Goal: Information Seeking & Learning: Learn about a topic

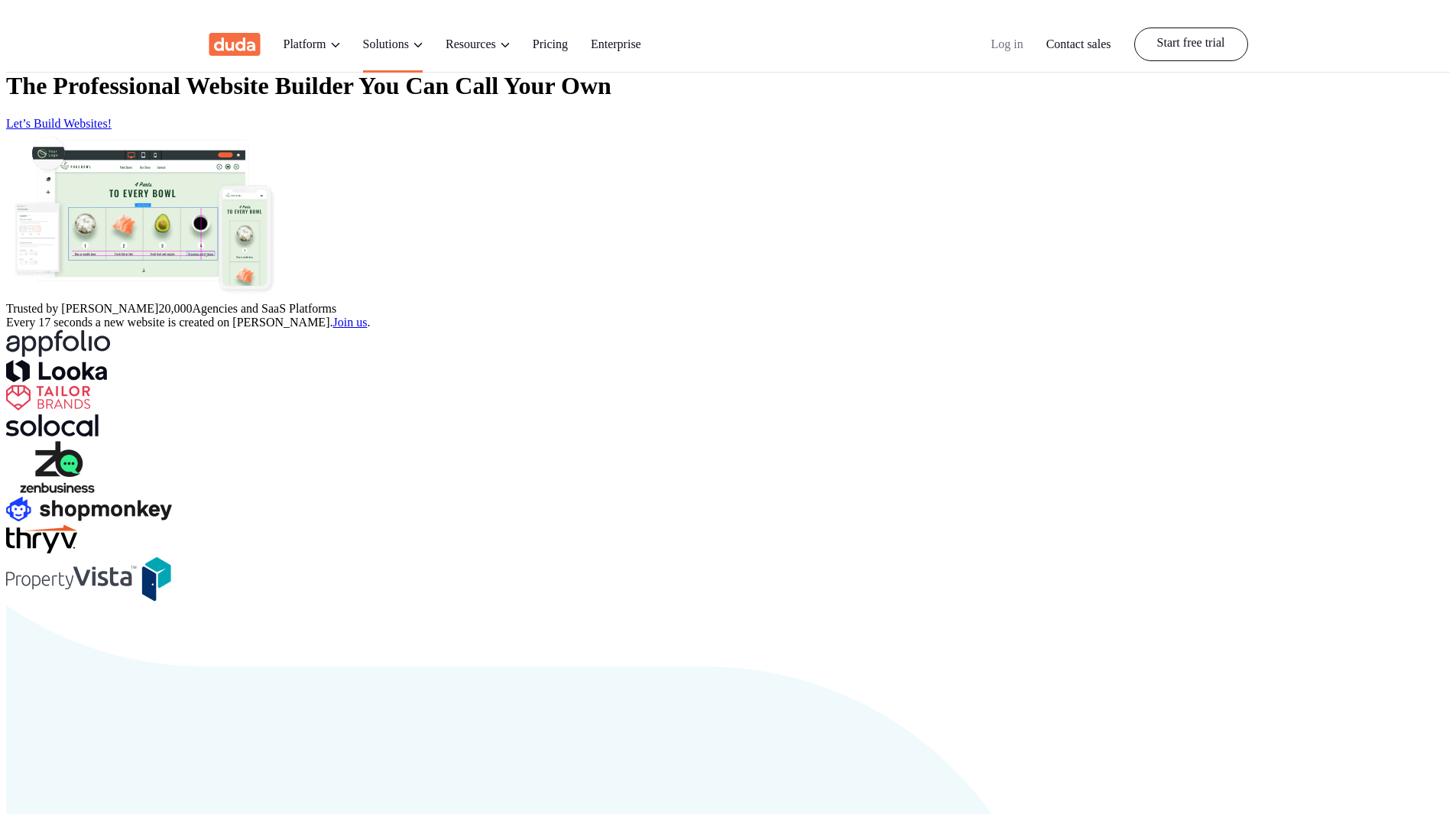
click at [401, 23] on link "Solutions" at bounding box center [393, 44] width 59 height 56
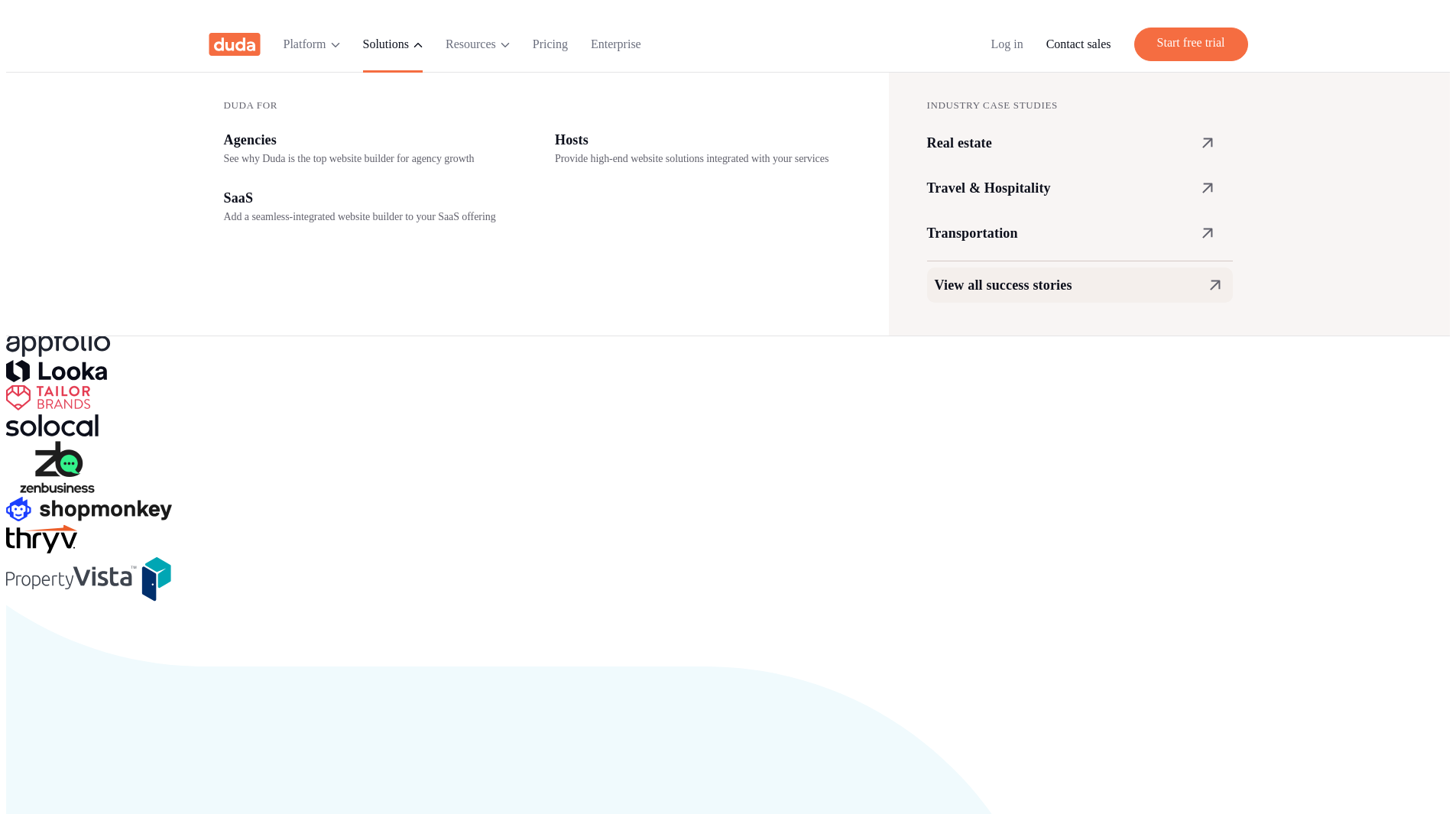
click at [996, 277] on div "View all success stories" at bounding box center [1079, 286] width 291 height 20
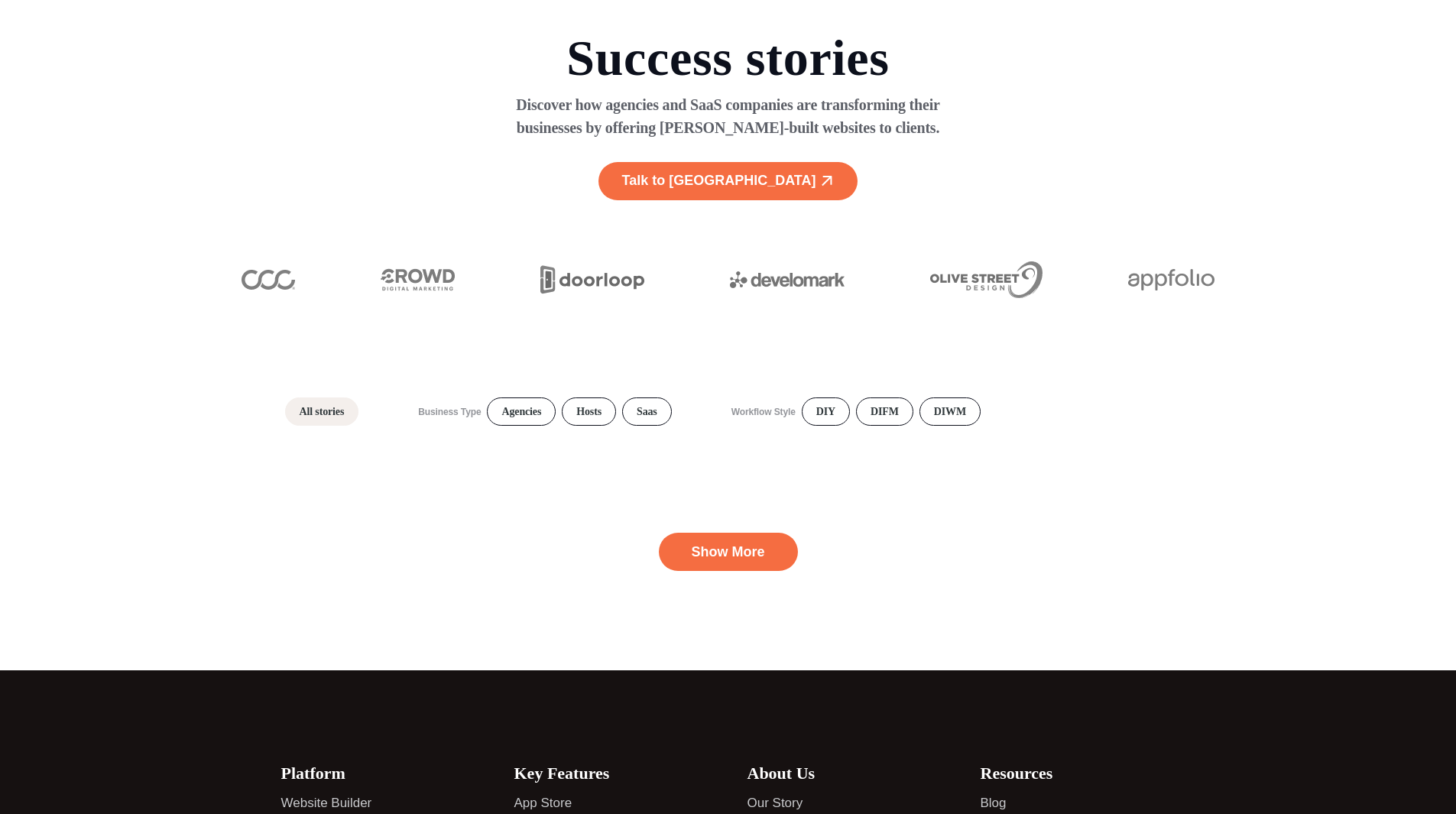
scroll to position [229, 0]
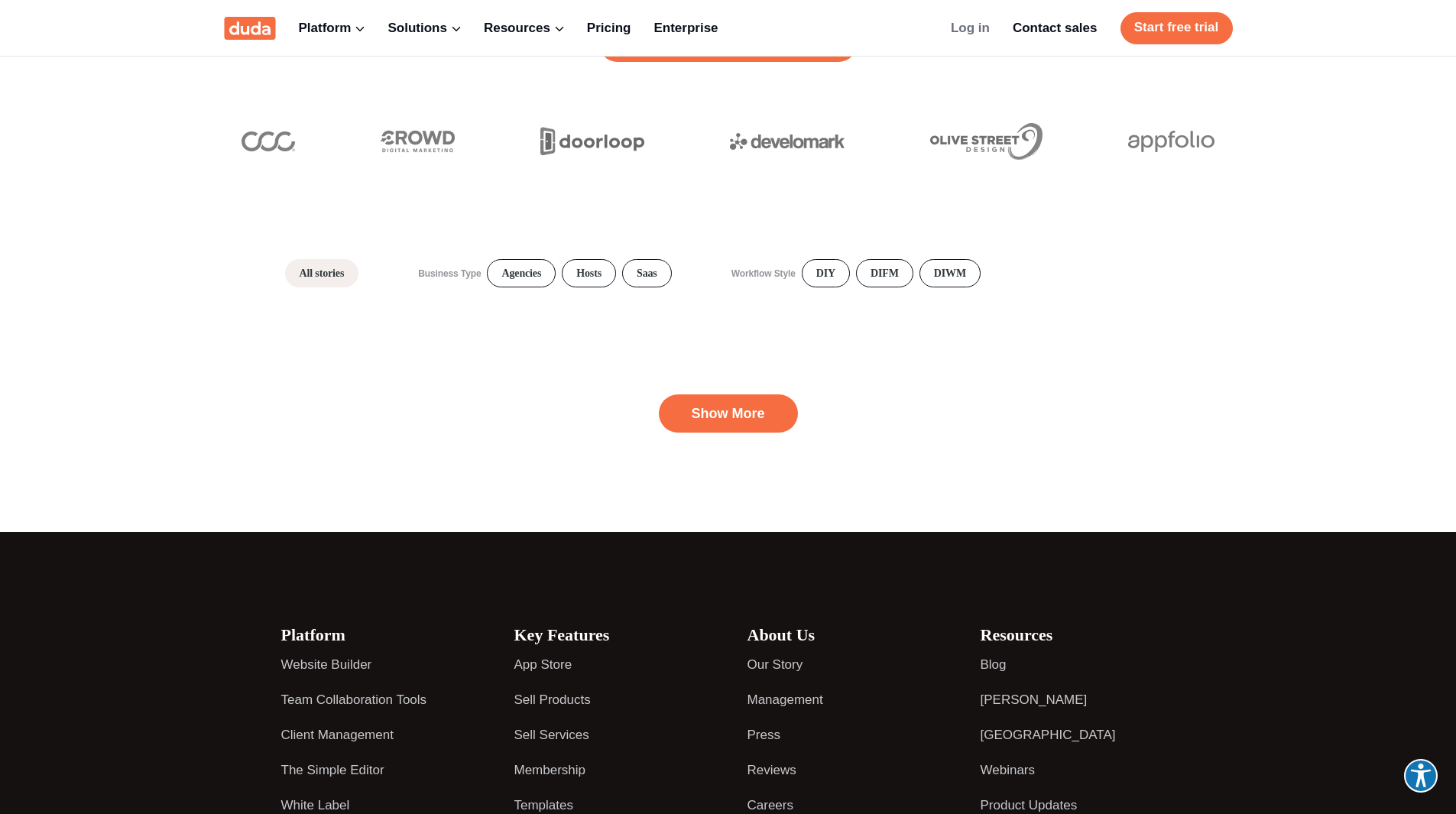
click at [0, 0] on h4 "Fix8 Media supercharges client site performance and precision with [PERSON_NAME…" at bounding box center [0, 0] width 0 height 0
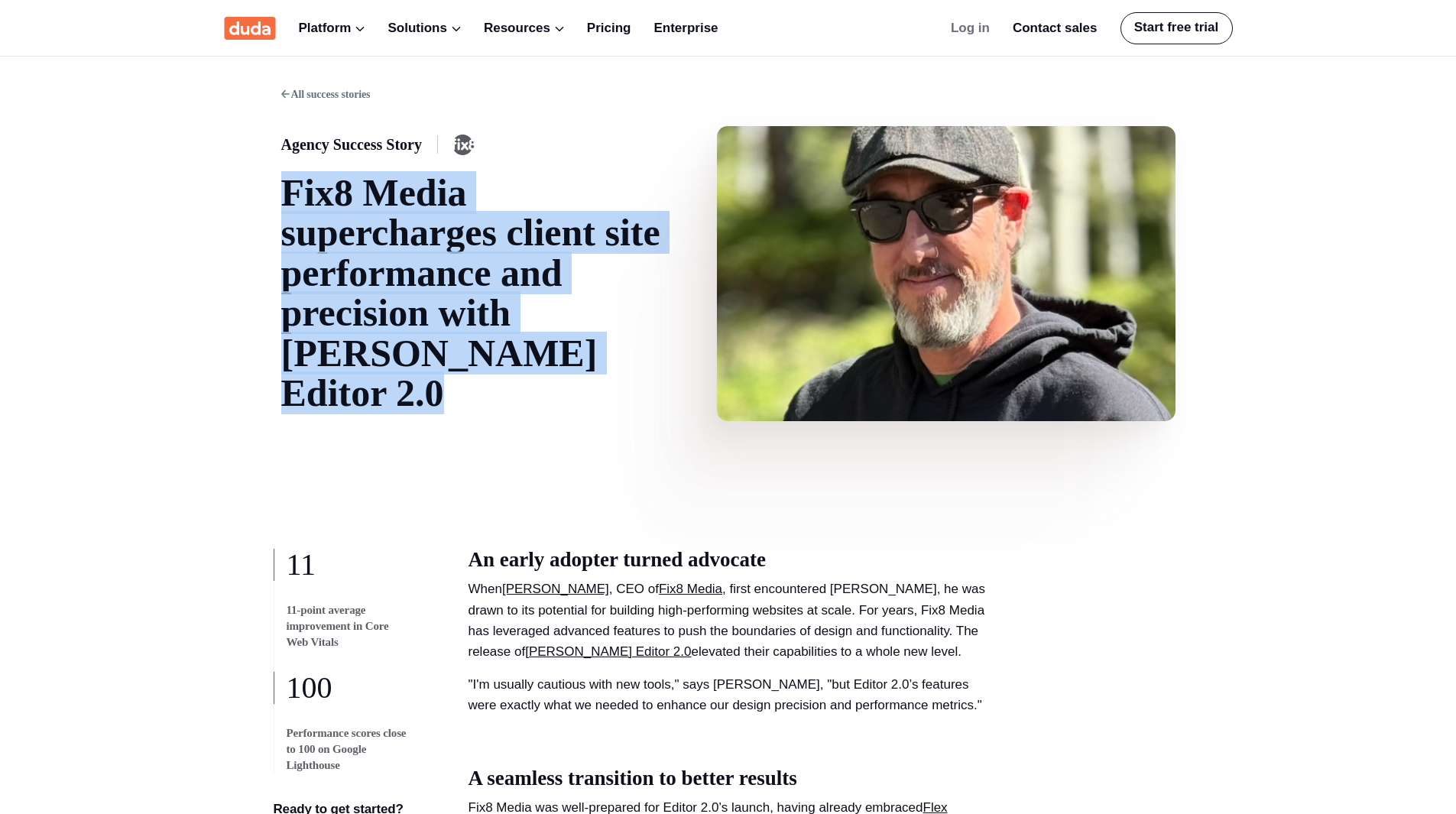
click at [307, 198] on h1 "Fix8 Media supercharges client site performance and precision with [PERSON_NAME…" at bounding box center [472, 293] width 382 height 241
drag, startPoint x: 307, startPoint y: 198, endPoint x: 423, endPoint y: 380, distance: 215.8
click at [423, 380] on h1 "Fix8 Media supercharges client site performance and precision with Duda's Edito…" at bounding box center [472, 293] width 382 height 241
click at [287, 609] on span "11-point average improvement in Core Web Vitals" at bounding box center [347, 626] width 147 height 91
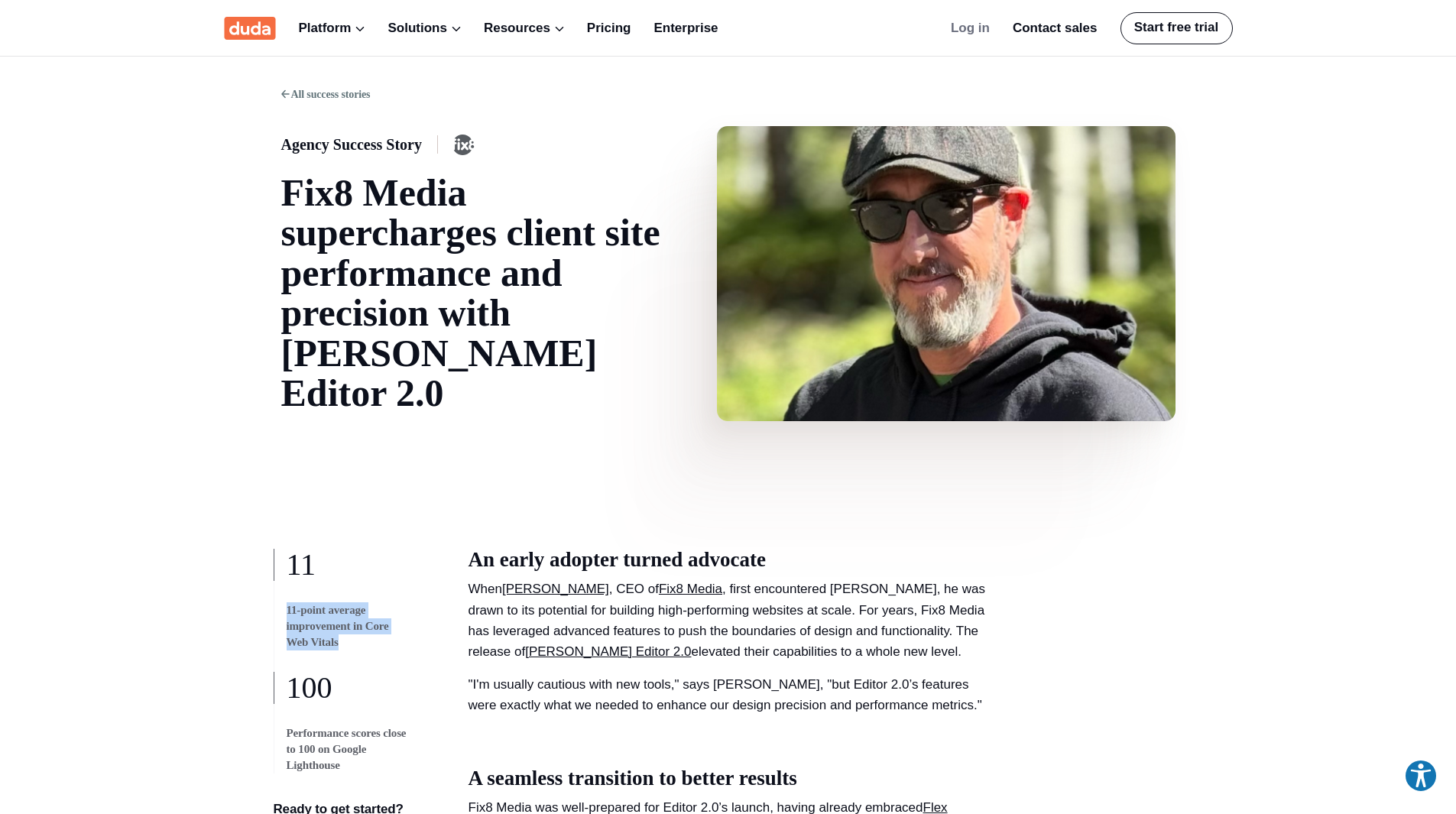
drag, startPoint x: 287, startPoint y: 609, endPoint x: 322, endPoint y: 639, distance: 46.1
click at [322, 639] on span "11-point average improvement in Core Web Vitals" at bounding box center [347, 626] width 147 height 91
copy span "11-point average improvement in Core Web Vitals"
click at [337, 100] on link "All success stories" at bounding box center [326, 95] width 90 height 17
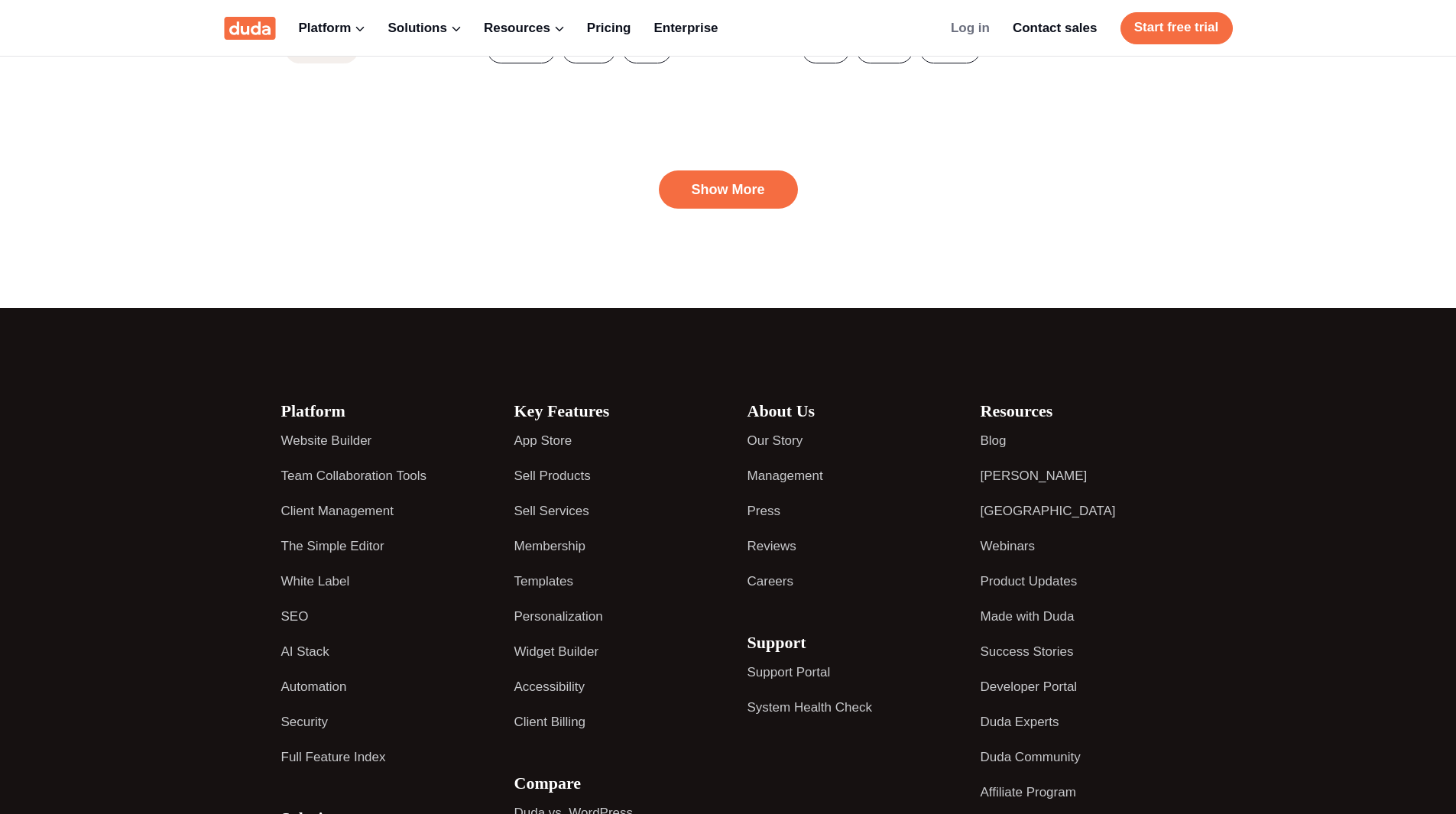
scroll to position [535, 0]
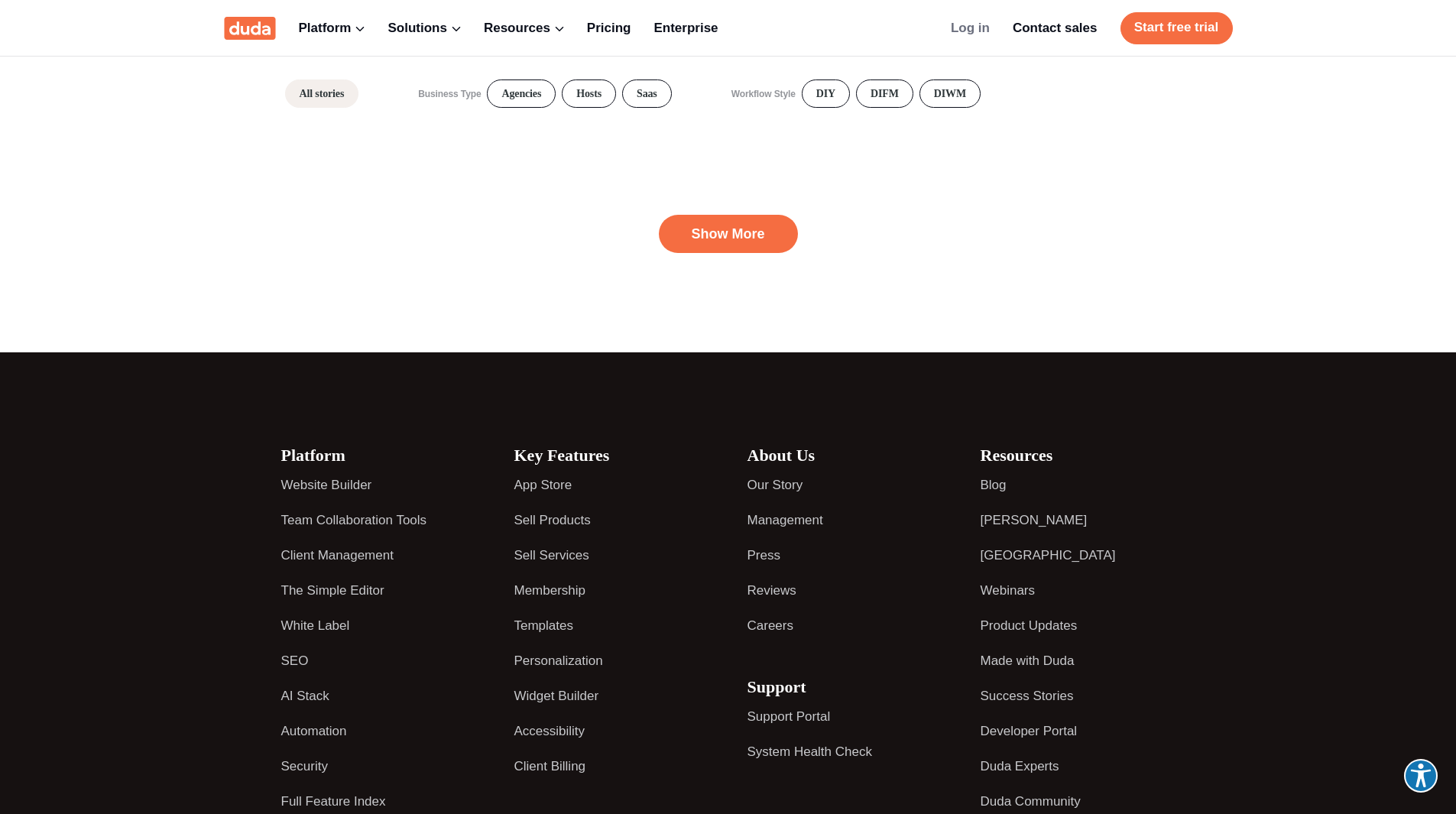
scroll to position [382, 0]
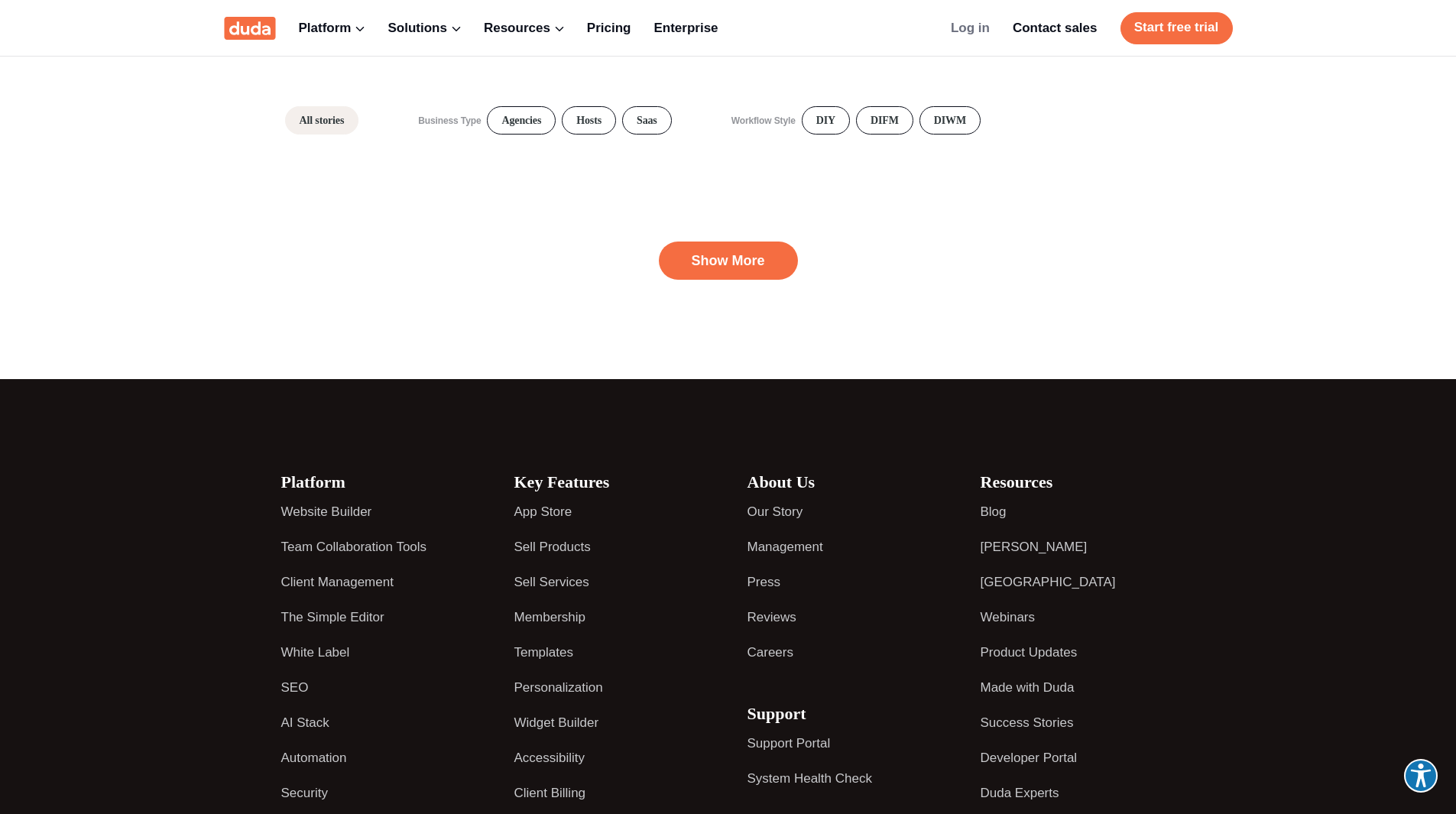
click at [0, 0] on h4 "How Hibu scaled website production and boosted traffic with [PERSON_NAME]" at bounding box center [0, 0] width 0 height 0
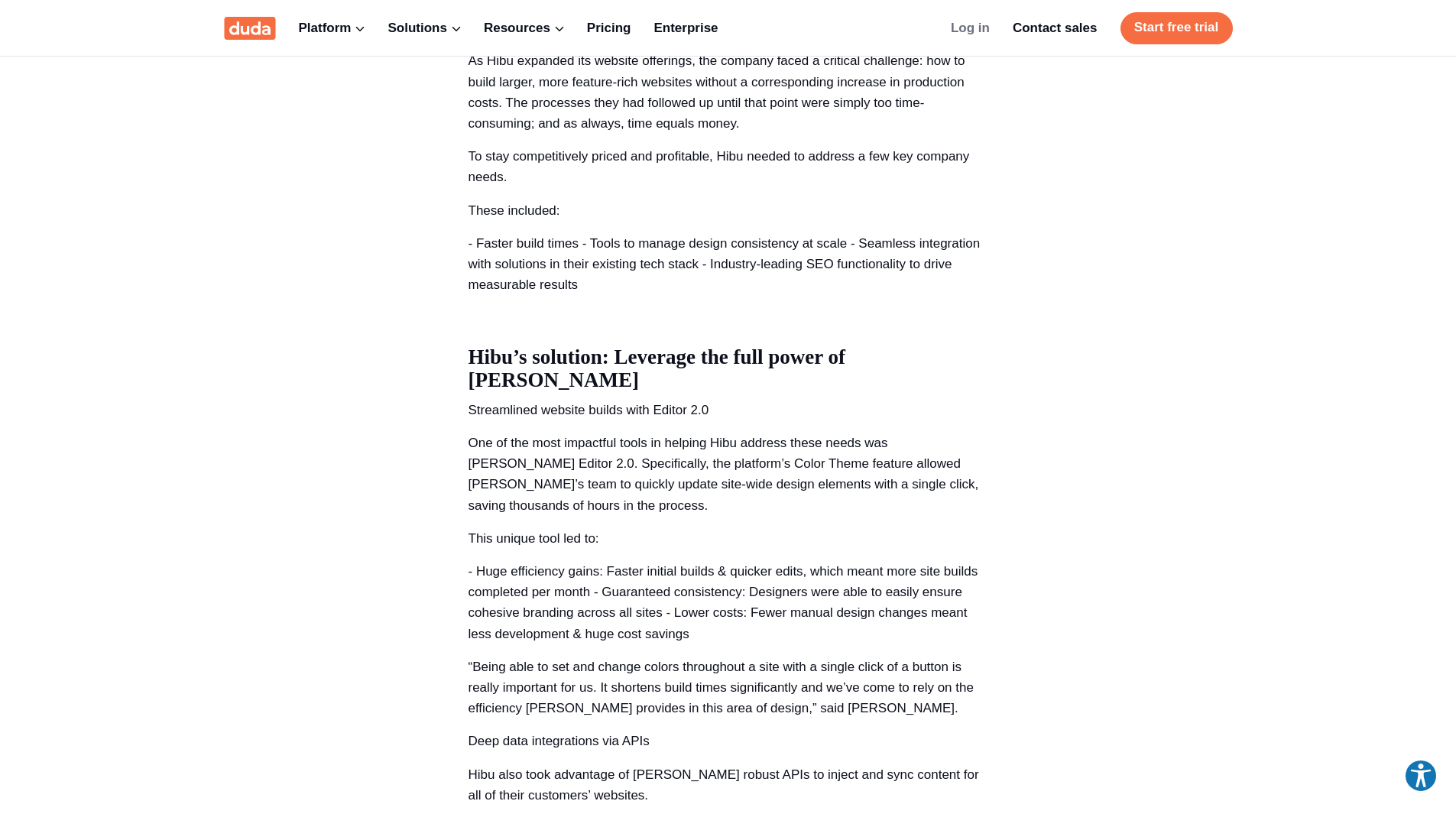
scroll to position [1300, 0]
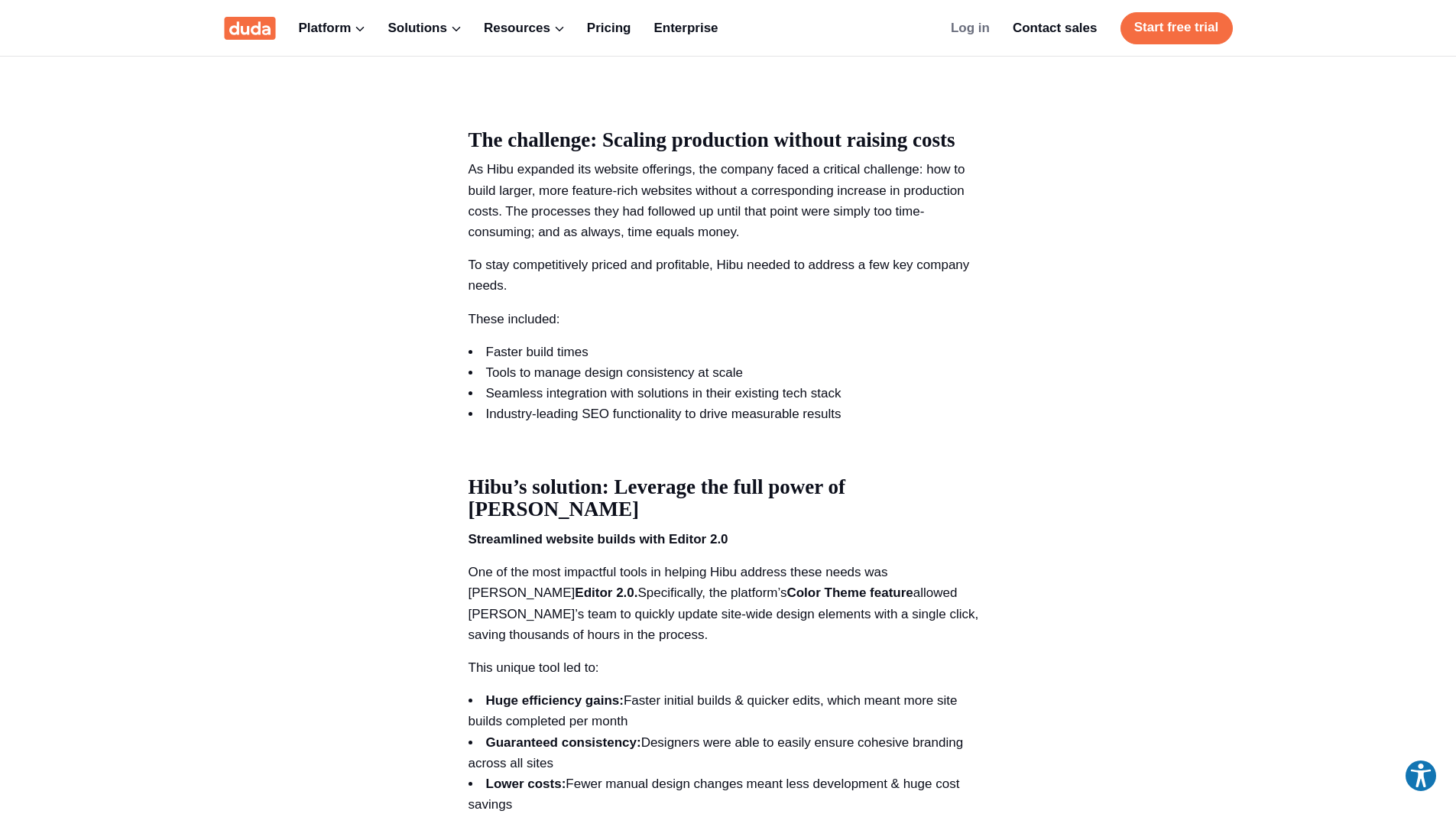
scroll to position [1300, 0]
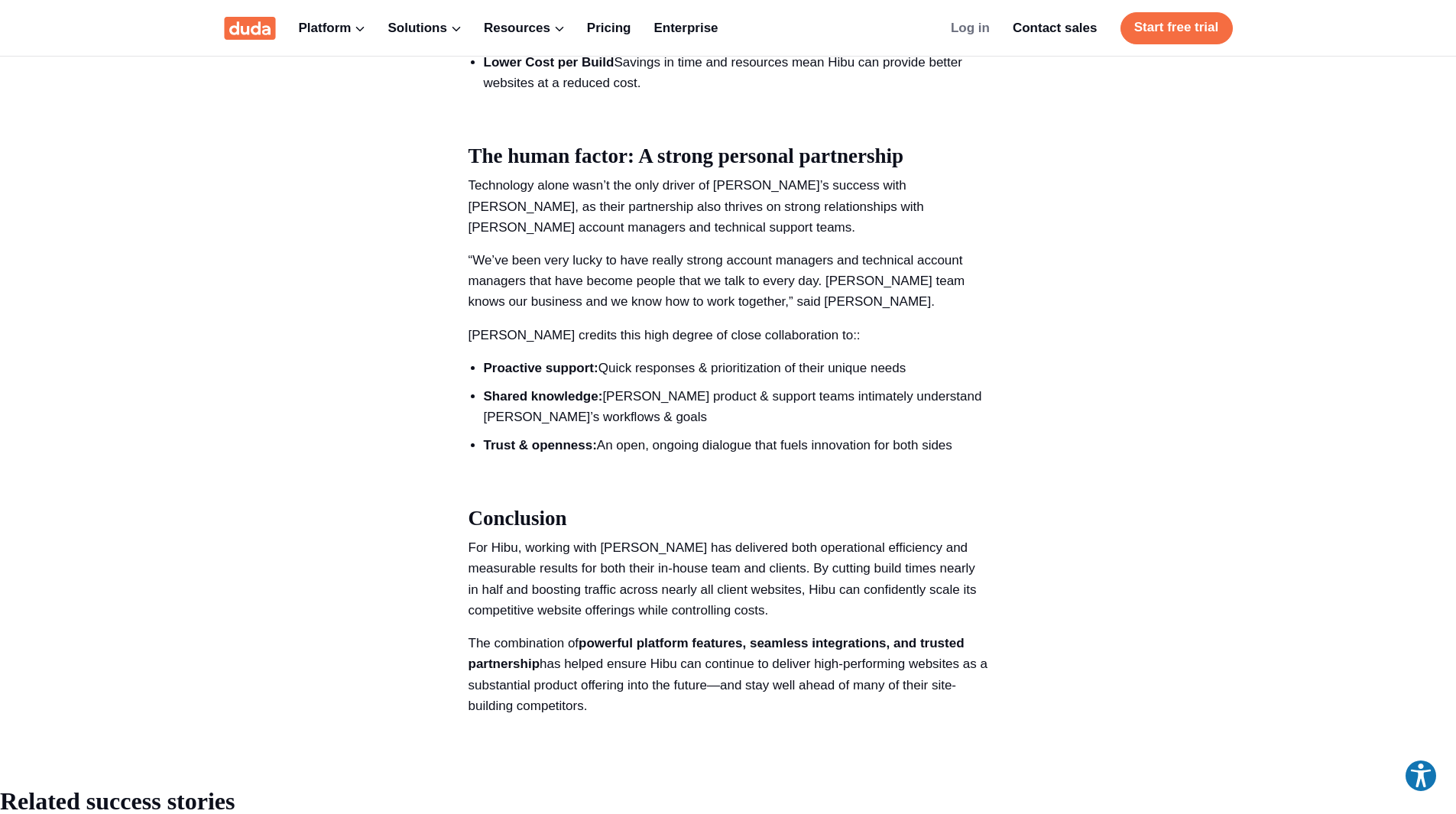
scroll to position [3287, 0]
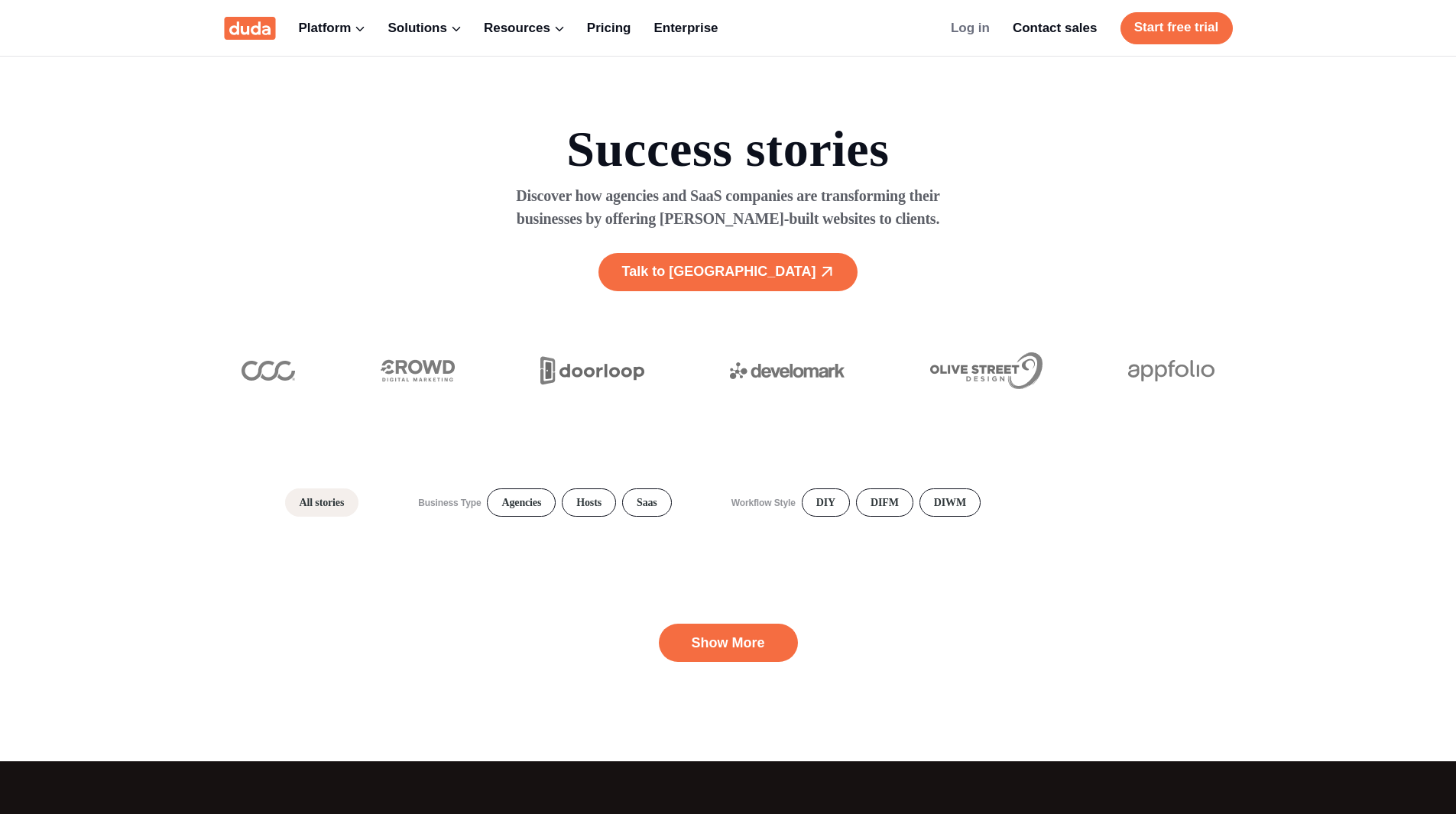
scroll to position [382, 0]
